Goal: Use online tool/utility: Utilize a website feature to perform a specific function

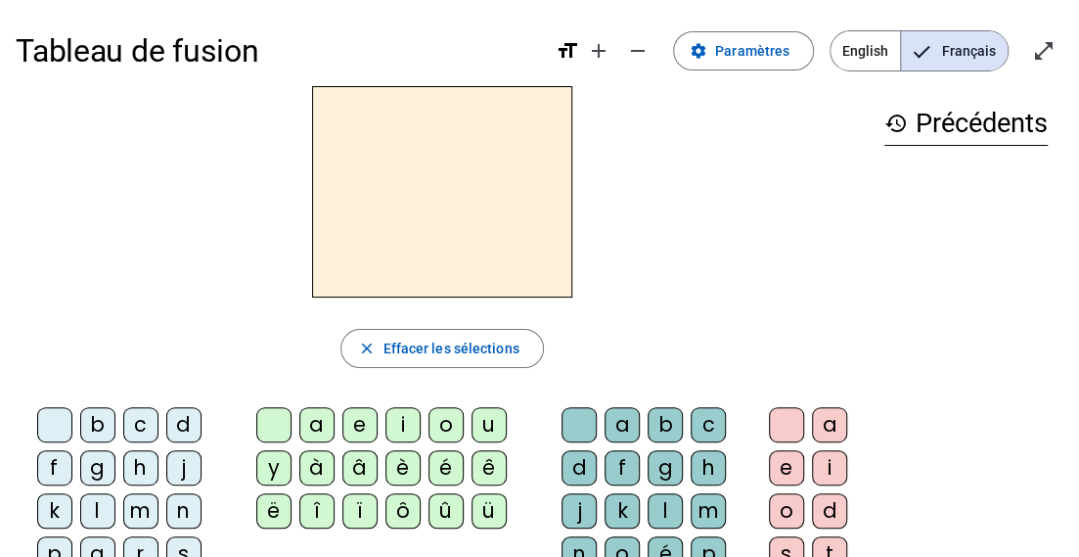
click at [141, 507] on div "m" at bounding box center [140, 510] width 35 height 35
click at [445, 425] on div "o" at bounding box center [446, 424] width 35 height 35
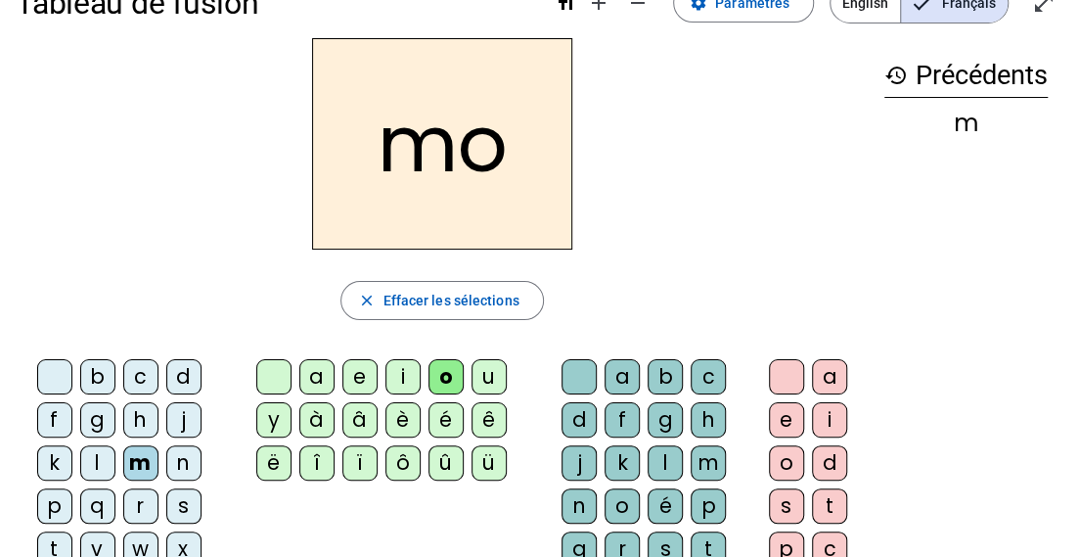
scroll to position [49, 0]
click at [828, 494] on div "t" at bounding box center [829, 504] width 35 height 35
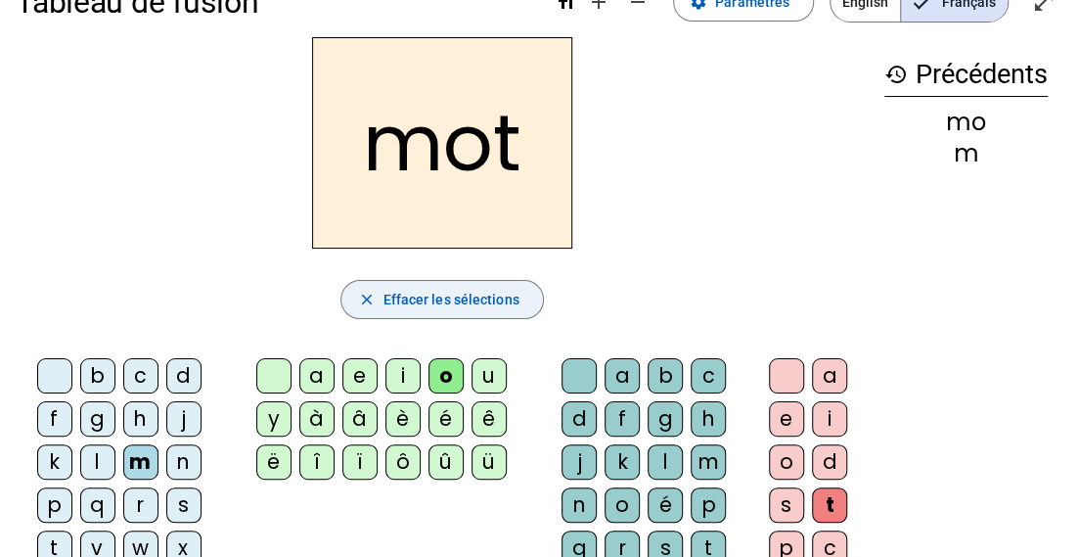
click at [497, 307] on span "Effacer les sélections" at bounding box center [451, 299] width 136 height 23
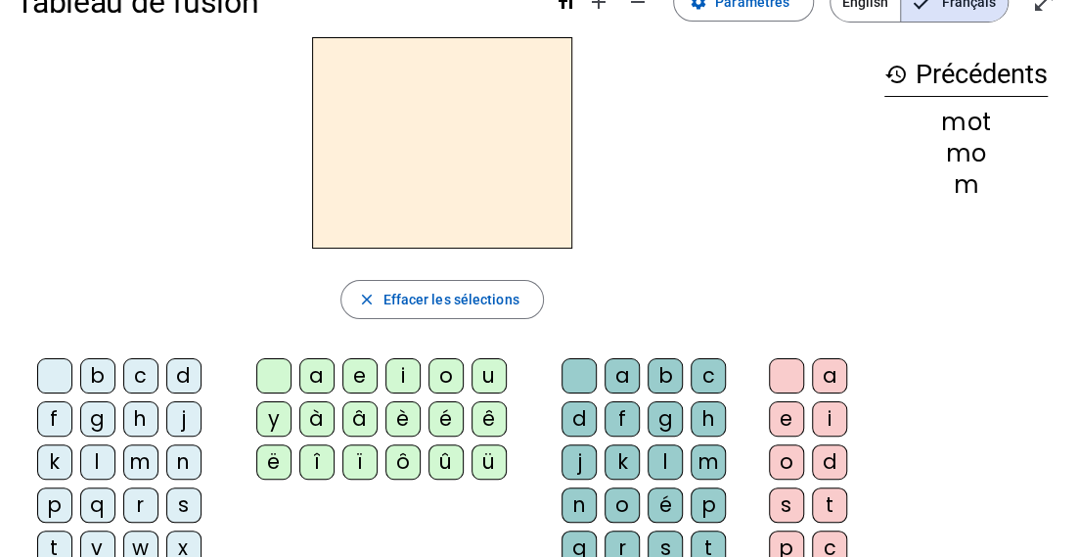
click at [56, 498] on div "p" at bounding box center [54, 504] width 35 height 35
click at [446, 374] on div "o" at bounding box center [446, 375] width 35 height 35
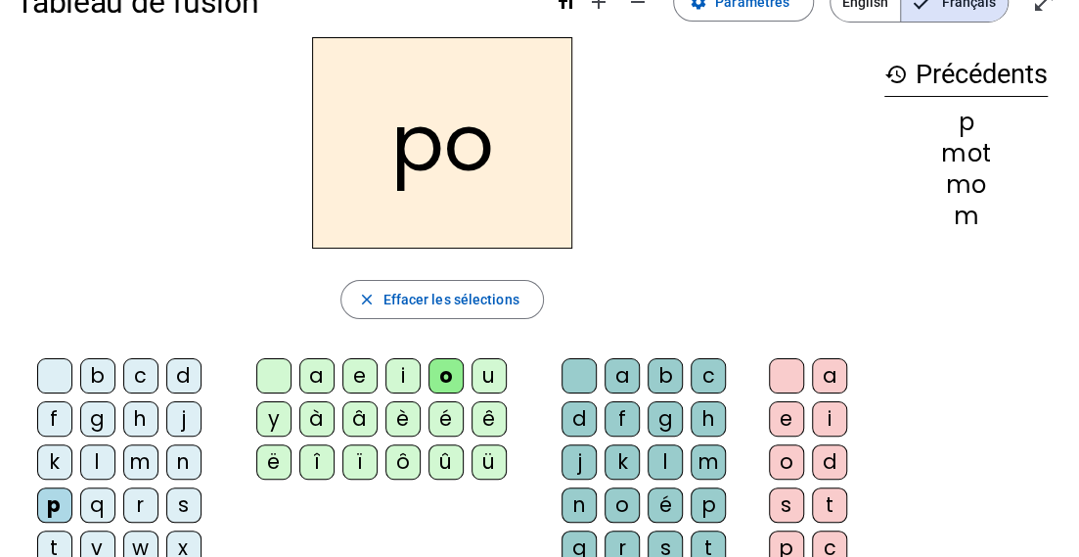
click at [832, 511] on div "t" at bounding box center [829, 504] width 35 height 35
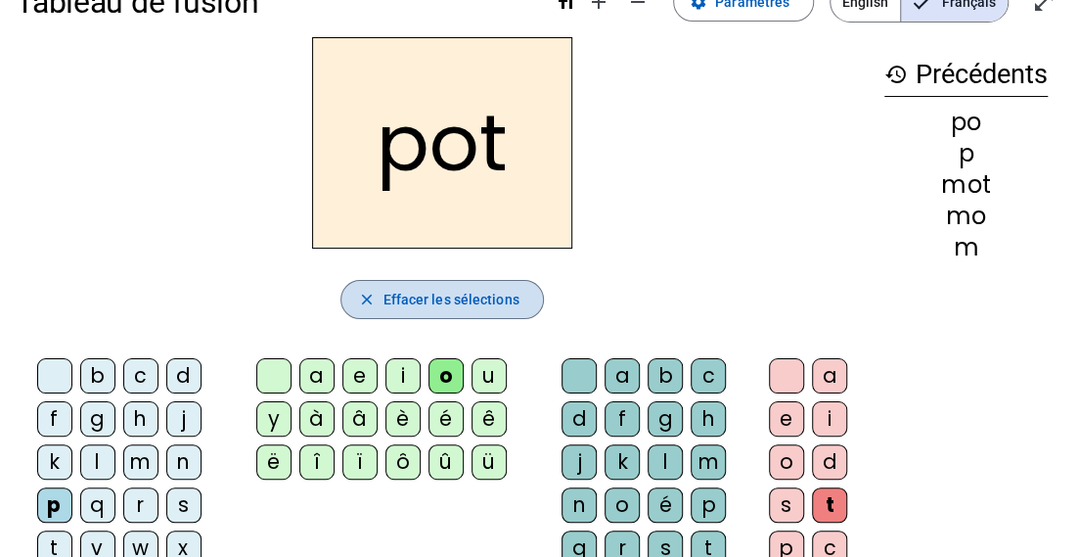
click at [501, 307] on span "Effacer les sélections" at bounding box center [451, 299] width 136 height 23
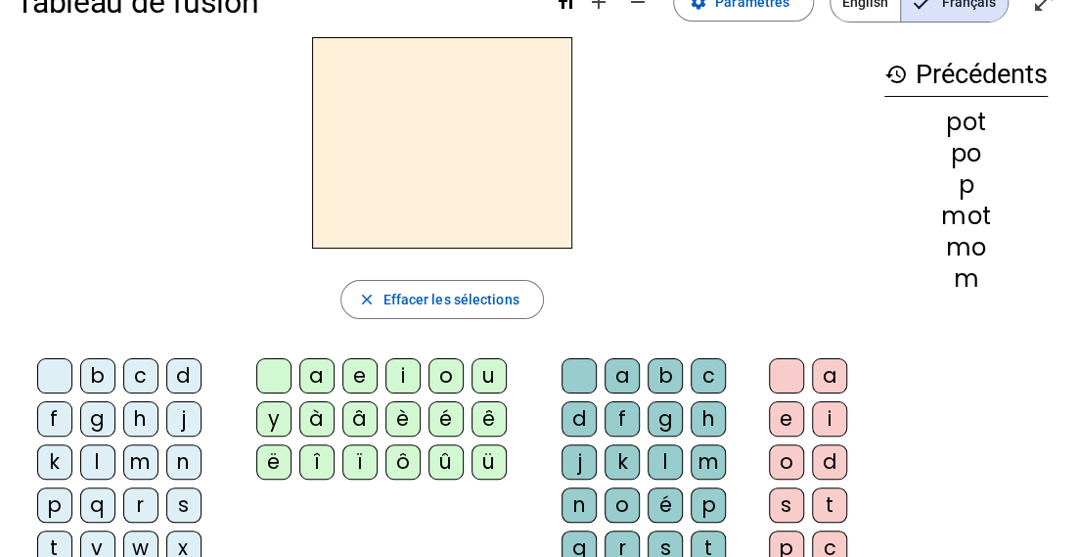
click at [96, 463] on div "l" at bounding box center [97, 461] width 35 height 35
click at [444, 377] on div "o" at bounding box center [446, 375] width 35 height 35
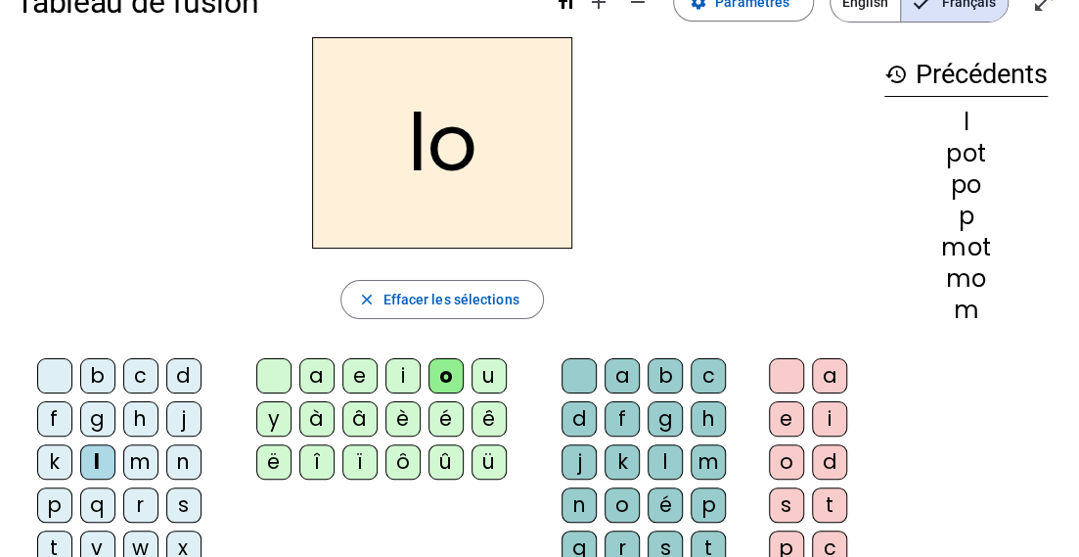
click at [821, 494] on div "t" at bounding box center [829, 504] width 35 height 35
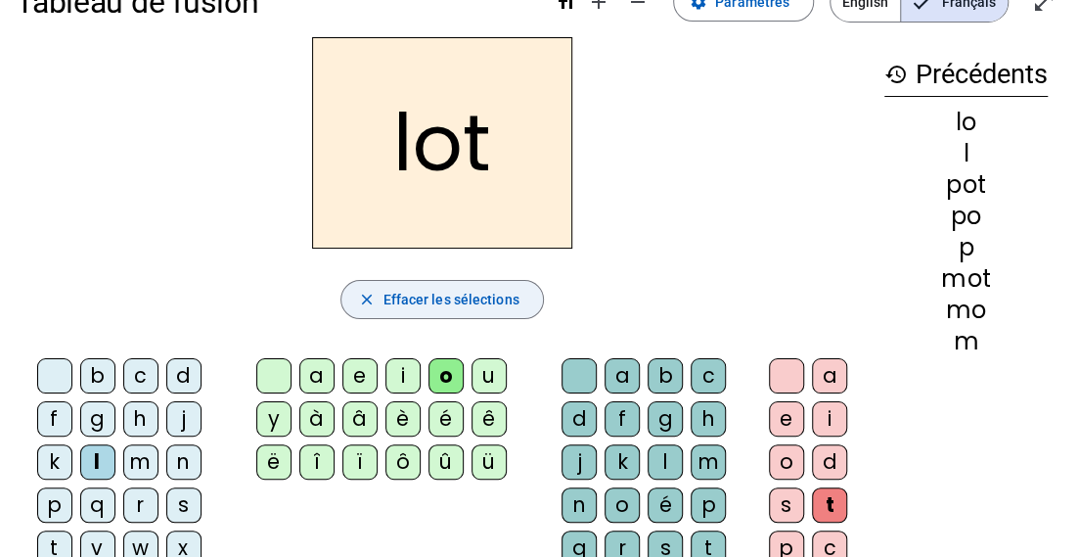
click at [470, 295] on span "Effacer les sélections" at bounding box center [451, 299] width 136 height 23
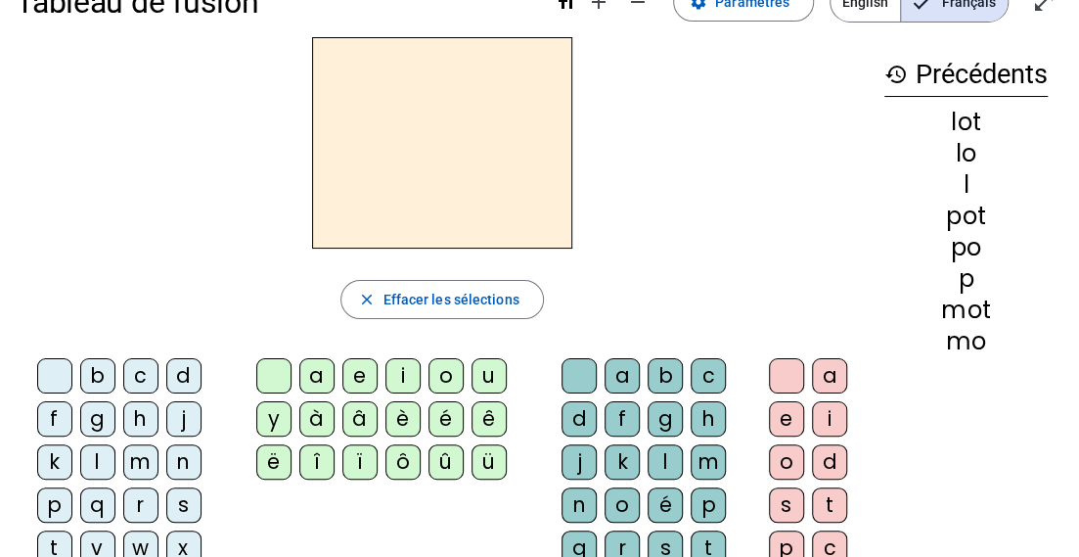
click at [136, 500] on div "r" at bounding box center [140, 504] width 35 height 35
click at [437, 366] on div "o" at bounding box center [446, 375] width 35 height 35
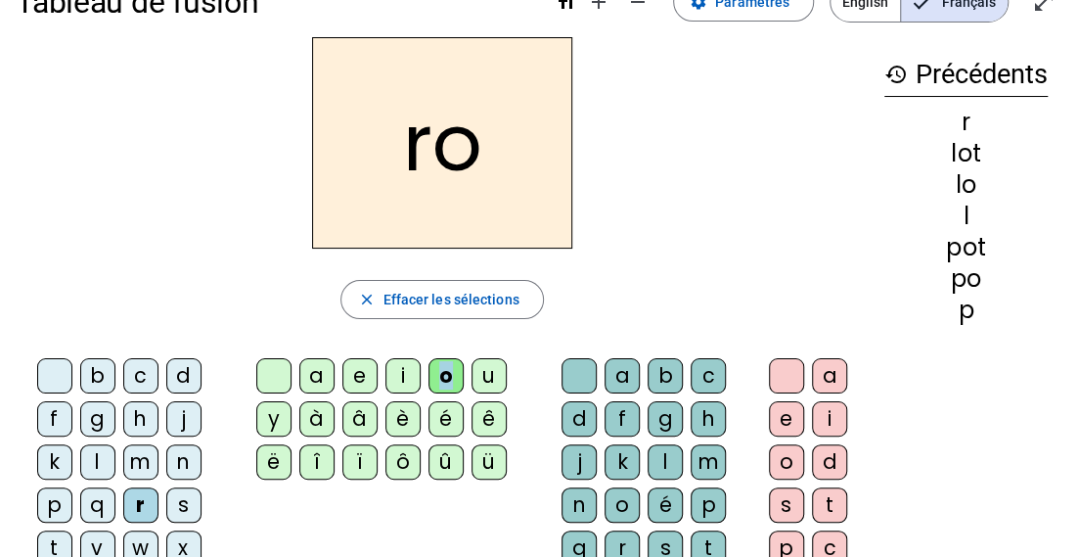
click at [437, 366] on div "o" at bounding box center [446, 375] width 35 height 35
click at [834, 495] on div "t" at bounding box center [829, 504] width 35 height 35
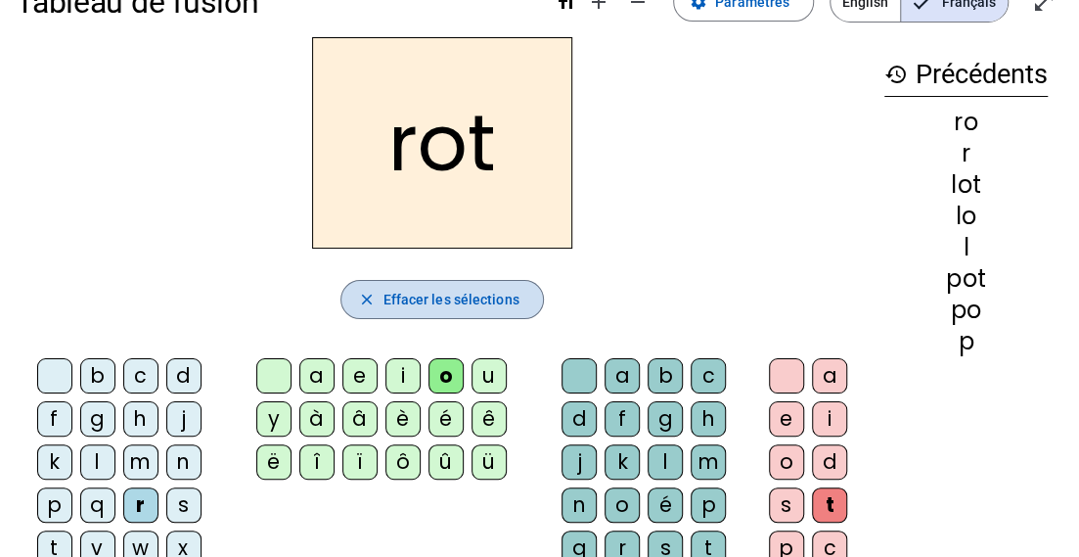
click at [481, 306] on span "Effacer les sélections" at bounding box center [451, 299] width 136 height 23
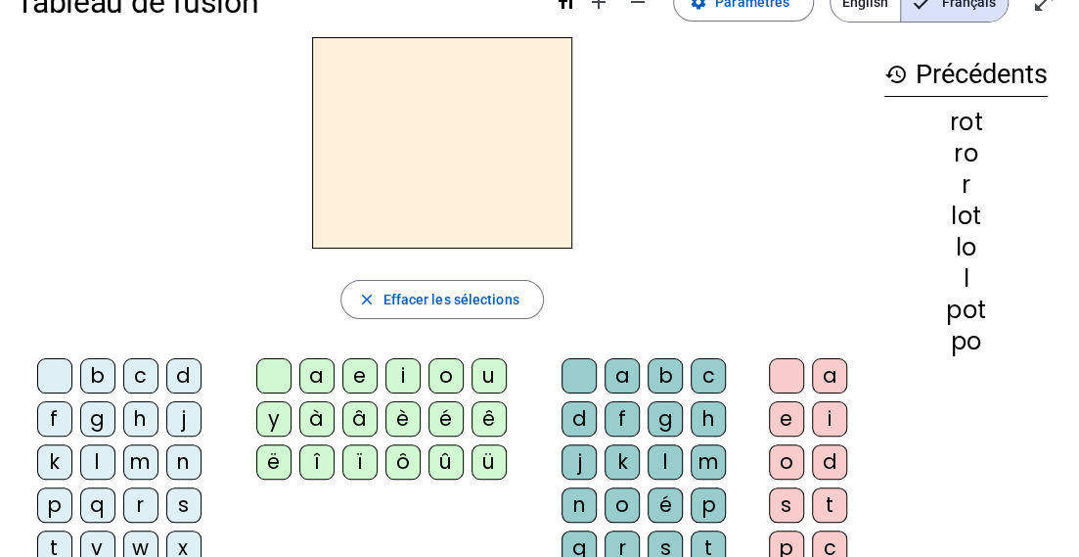
click at [139, 498] on div "r" at bounding box center [140, 504] width 35 height 35
click at [323, 369] on div "a" at bounding box center [316, 375] width 35 height 35
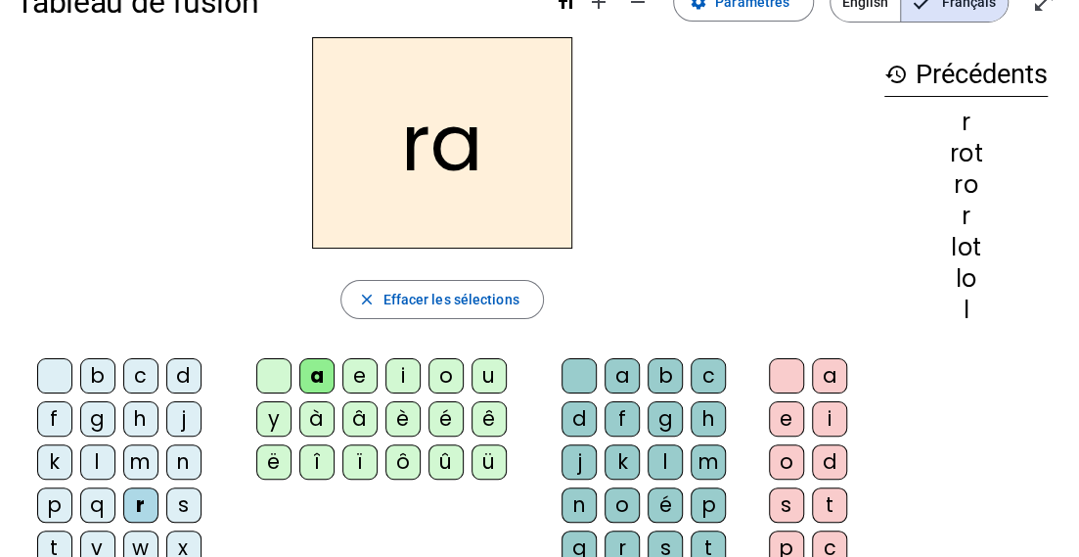
click at [828, 495] on div "t" at bounding box center [829, 504] width 35 height 35
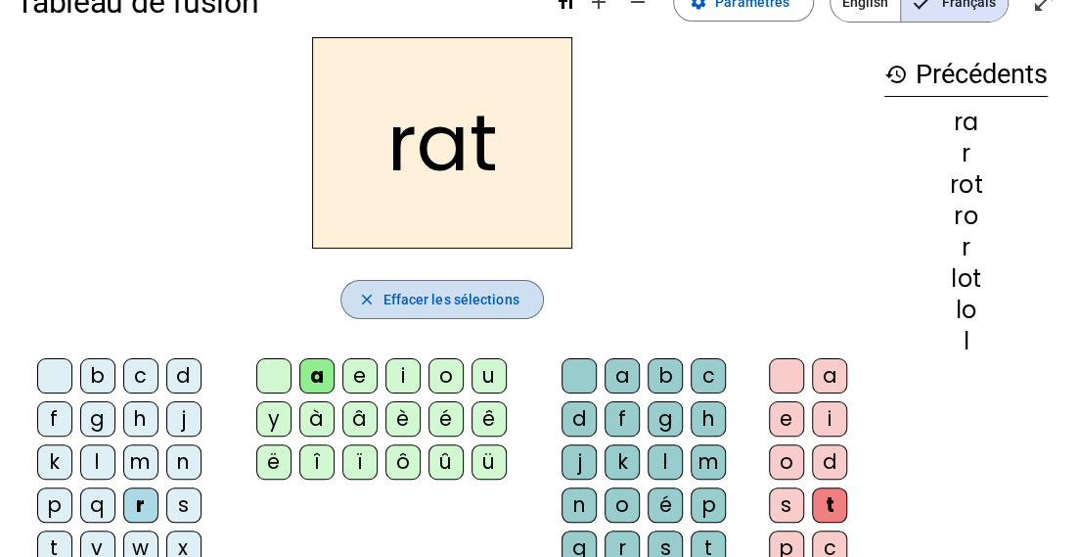
click at [484, 304] on span "Effacer les sélections" at bounding box center [451, 299] width 136 height 23
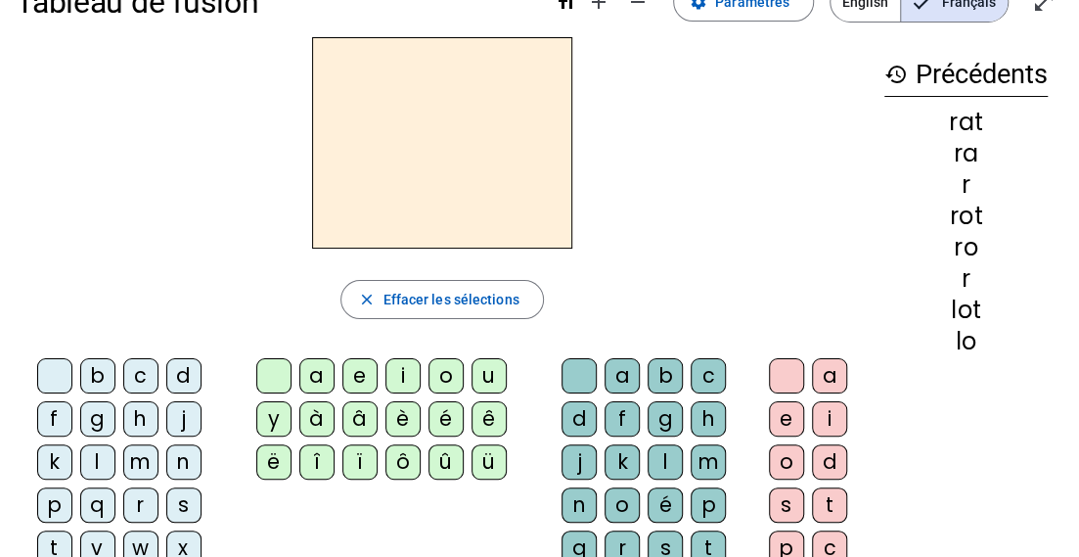
click at [140, 498] on div "r" at bounding box center [140, 504] width 35 height 35
click at [406, 369] on div "i" at bounding box center [403, 375] width 35 height 35
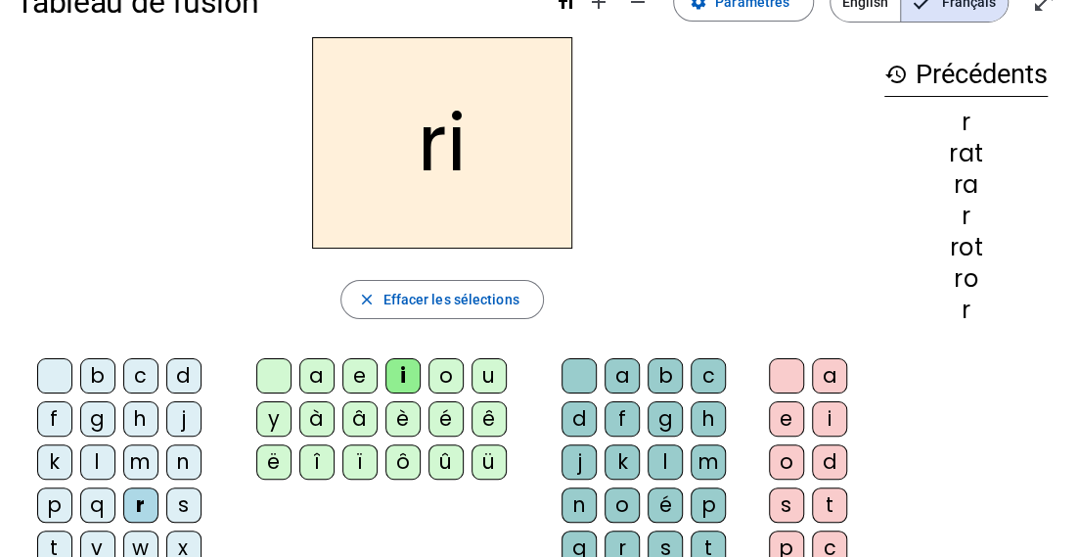
click at [824, 496] on div "t" at bounding box center [829, 504] width 35 height 35
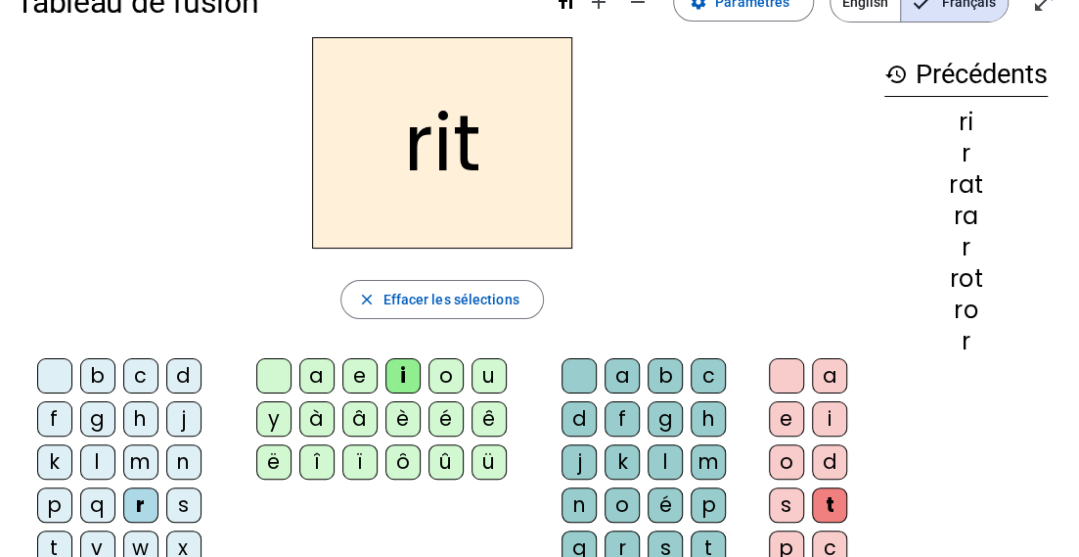
click at [602, 232] on div "rit" at bounding box center [442, 142] width 853 height 211
click at [481, 288] on span "Effacer les sélections" at bounding box center [451, 299] width 136 height 23
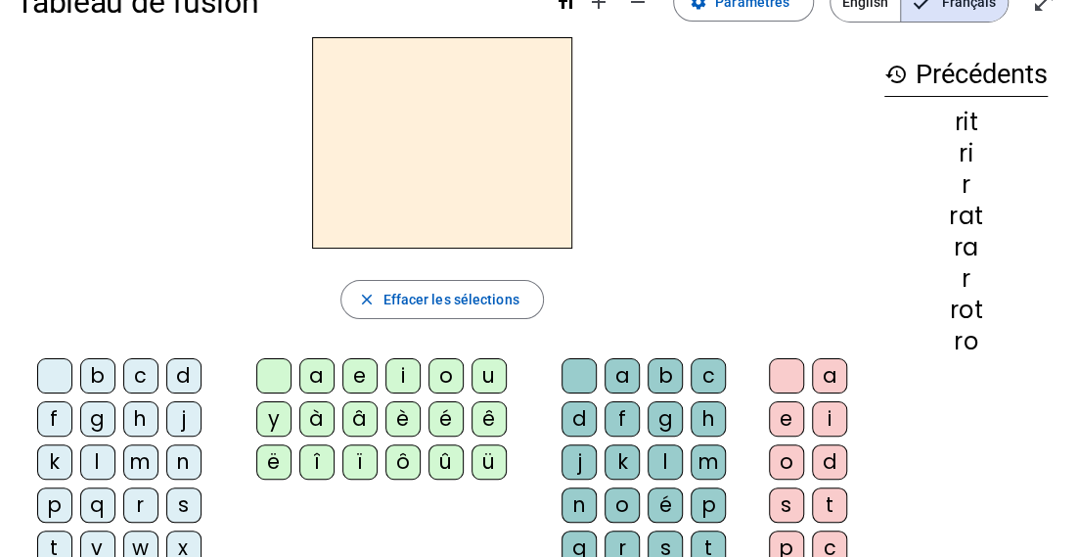
click at [88, 543] on div "v" at bounding box center [97, 547] width 35 height 35
click at [399, 373] on div "i" at bounding box center [403, 375] width 35 height 35
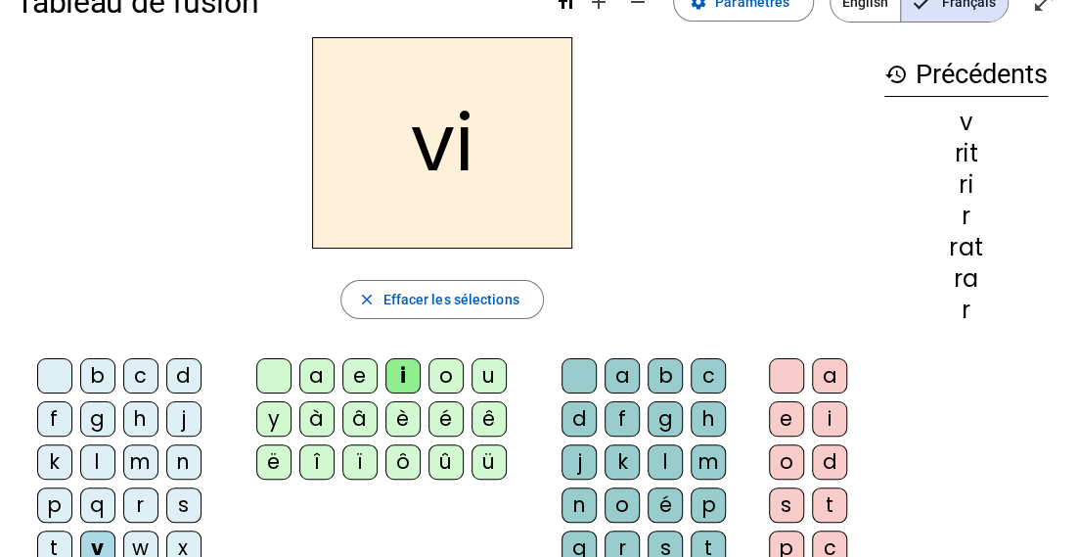
click at [832, 498] on div "t" at bounding box center [829, 504] width 35 height 35
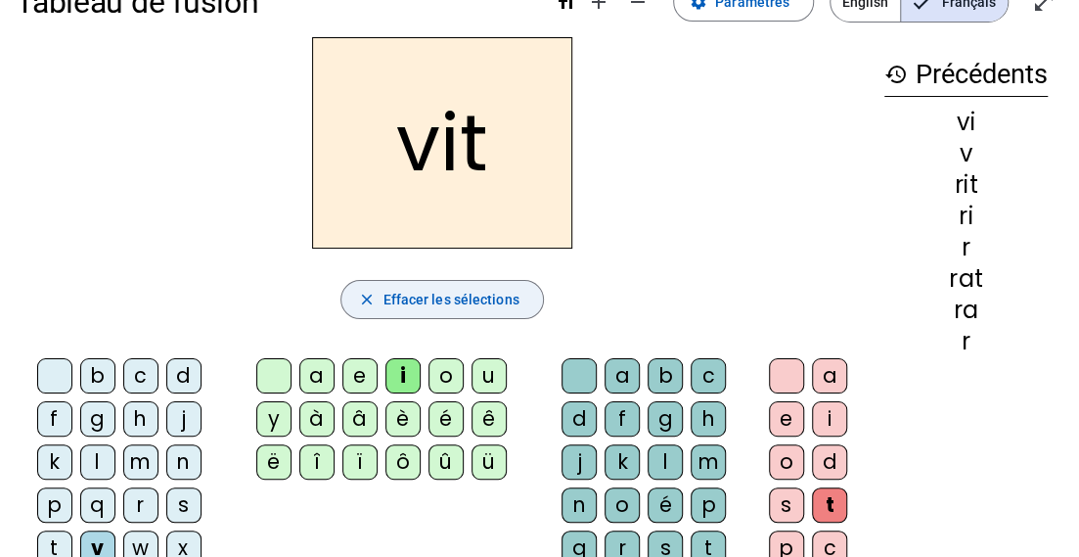
click at [498, 310] on span "button" at bounding box center [442, 299] width 201 height 47
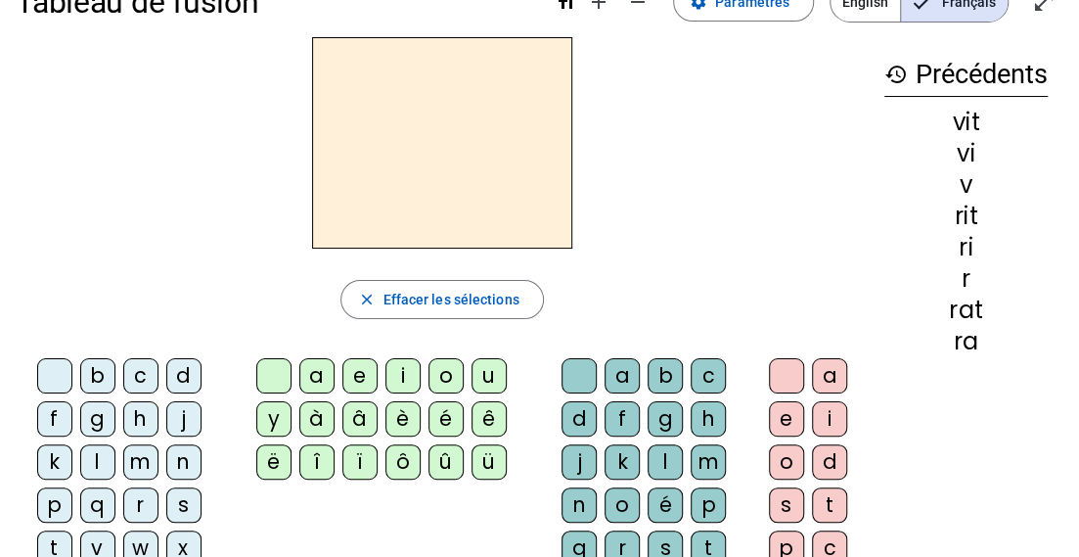
click at [139, 464] on div "m" at bounding box center [140, 461] width 35 height 35
click at [407, 374] on div "i" at bounding box center [403, 375] width 35 height 35
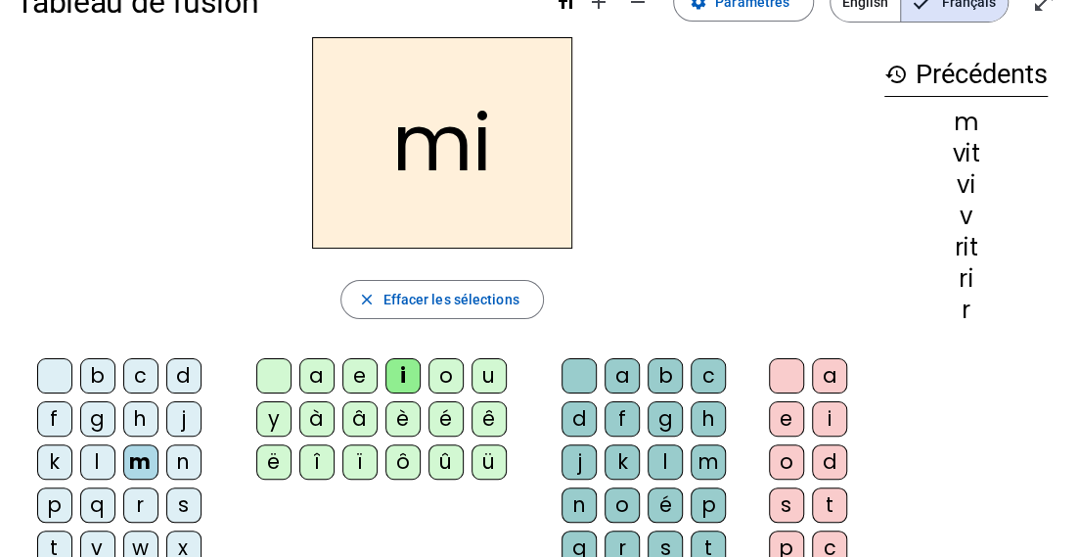
click at [834, 490] on div "t" at bounding box center [829, 504] width 35 height 35
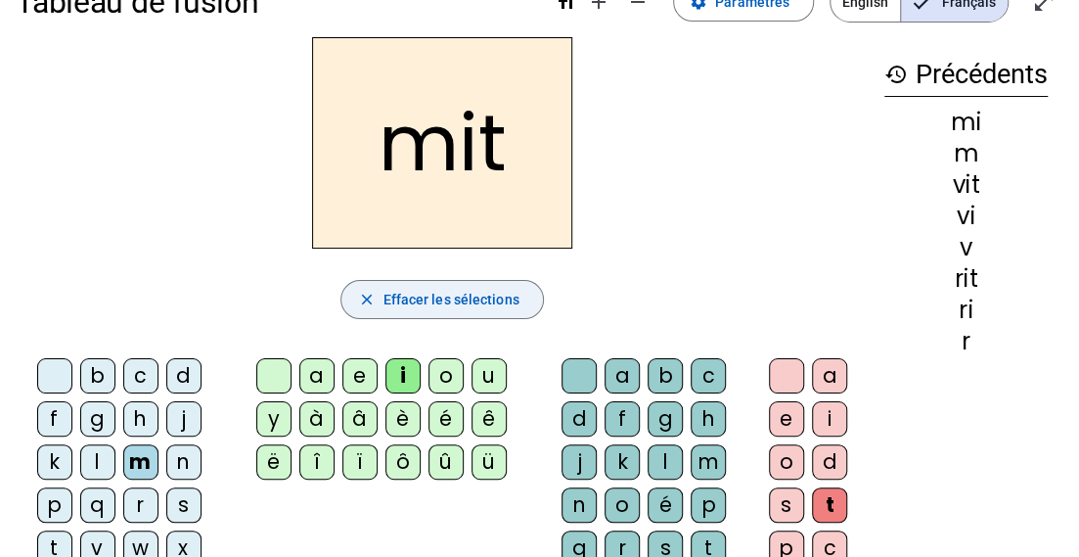
click at [511, 296] on span "Effacer les sélections" at bounding box center [451, 299] width 136 height 23
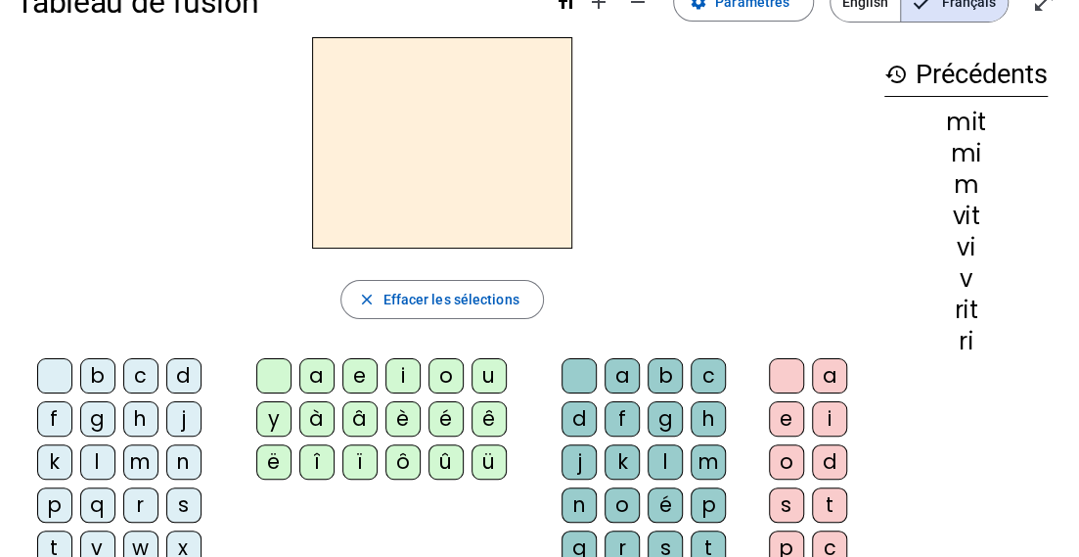
click at [186, 367] on div "d" at bounding box center [183, 375] width 35 height 35
click at [403, 378] on div "i" at bounding box center [403, 375] width 35 height 35
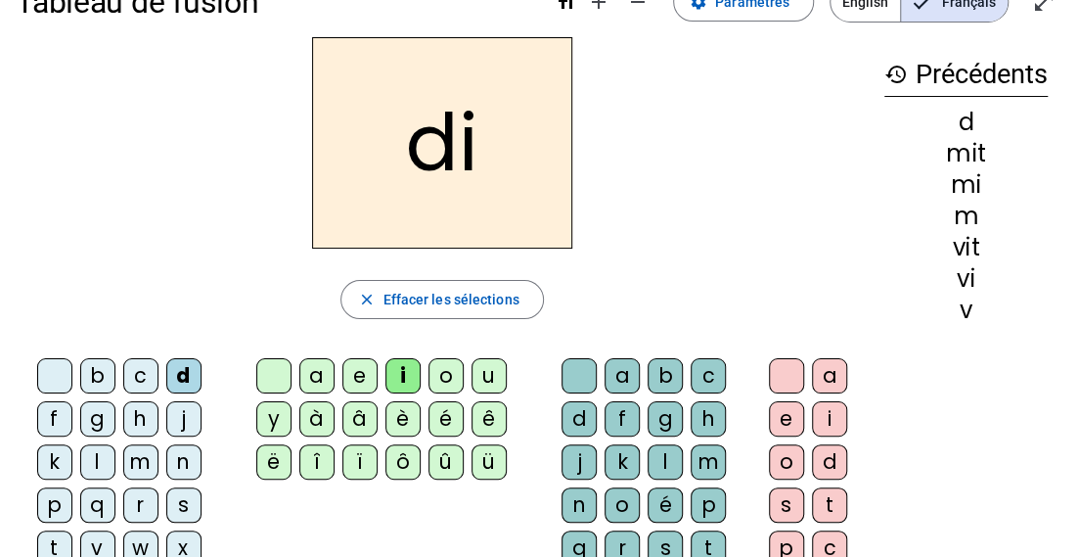
click at [833, 506] on div "t" at bounding box center [829, 504] width 35 height 35
